Goal: Navigation & Orientation: Find specific page/section

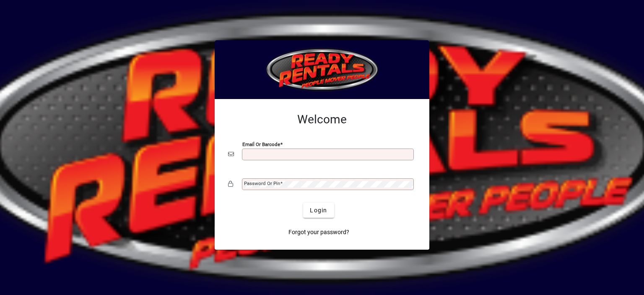
click at [263, 152] on input "Email or Barcode" at bounding box center [329, 154] width 170 height 7
type input "**********"
click at [259, 185] on mat-label "Password or Pin" at bounding box center [262, 183] width 36 height 6
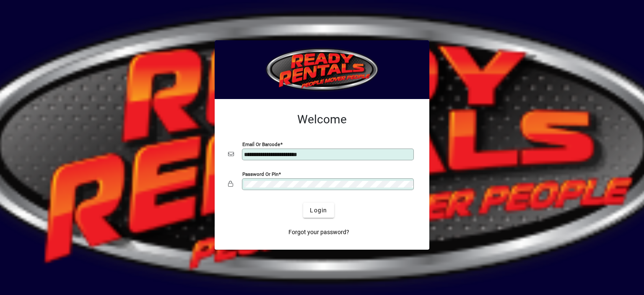
click at [303, 203] on button "Login" at bounding box center [318, 210] width 31 height 15
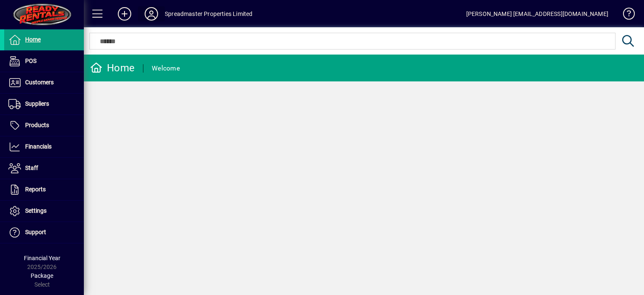
click at [149, 15] on icon at bounding box center [151, 13] width 17 height 13
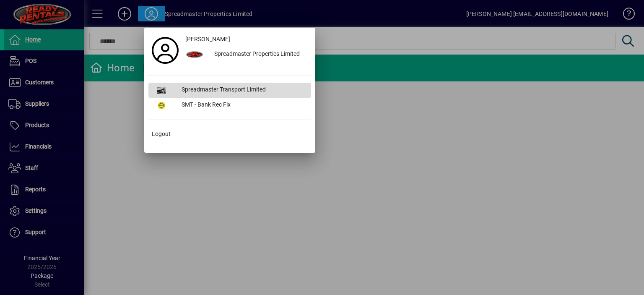
click at [190, 87] on div "Spreadmaster Transport Limited" at bounding box center [243, 90] width 136 height 15
